Goal: Task Accomplishment & Management: Manage account settings

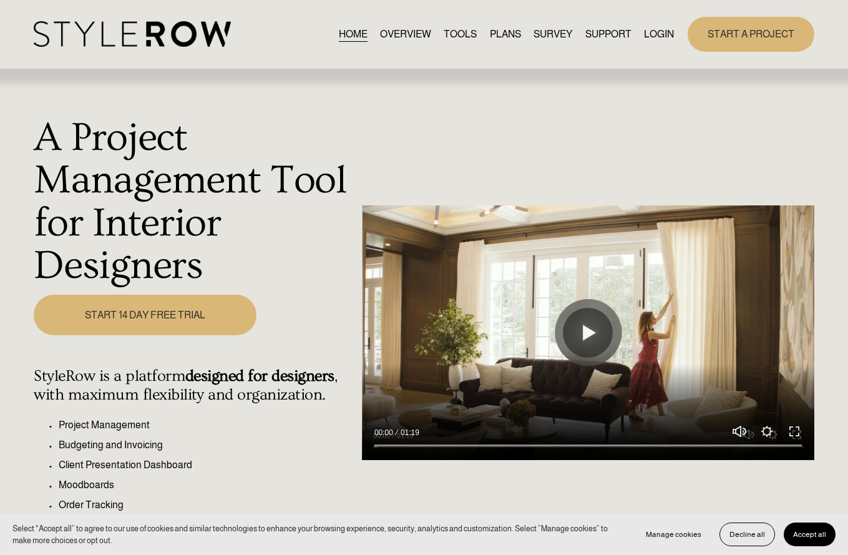
click at [656, 36] on link "LOGIN" at bounding box center [659, 34] width 30 height 17
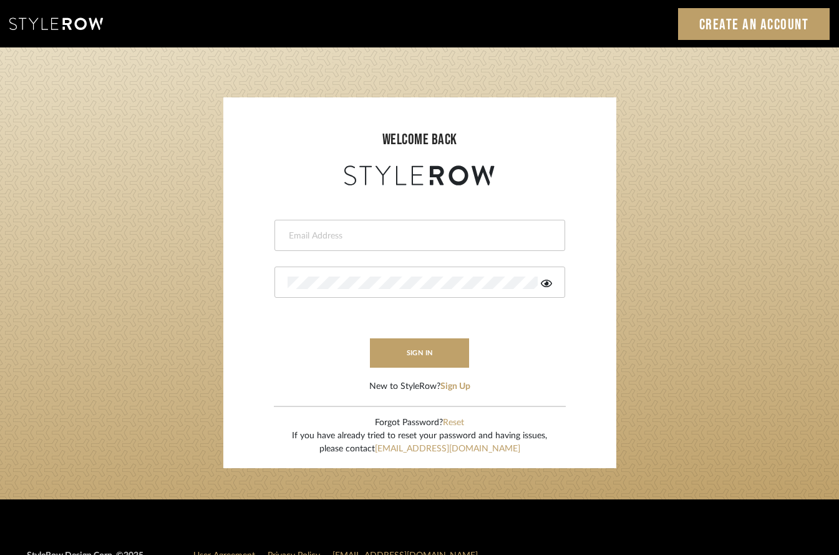
click at [494, 228] on div at bounding box center [419, 235] width 291 height 31
click at [440, 230] on input "email" at bounding box center [410, 236] width 244 height 12
type input "aaron@hahnsellestudio.com"
click at [418, 291] on div at bounding box center [419, 281] width 291 height 31
click at [455, 421] on button "Reset" at bounding box center [453, 422] width 21 height 13
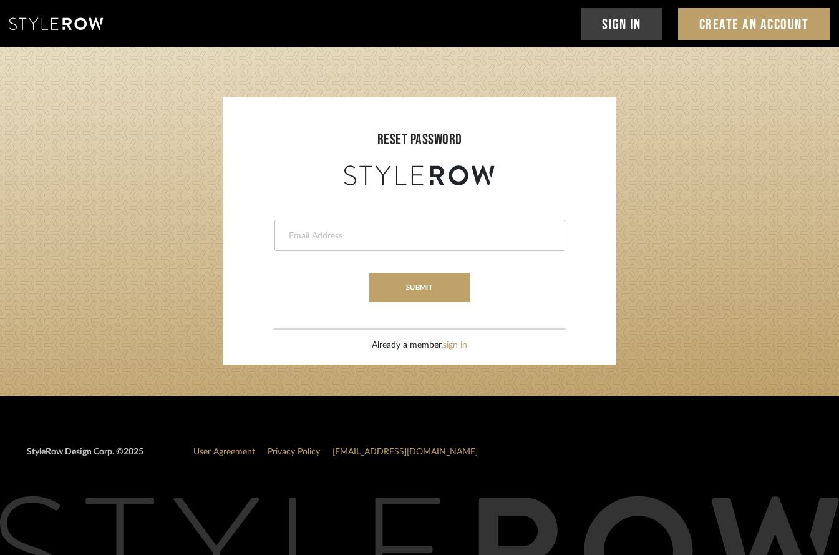
click at [348, 230] on input "email" at bounding box center [418, 236] width 261 height 12
type input "aaron@hahnsellestudio.com"
click at [434, 293] on button "submit" at bounding box center [419, 287] width 100 height 29
